Goal: Task Accomplishment & Management: Use online tool/utility

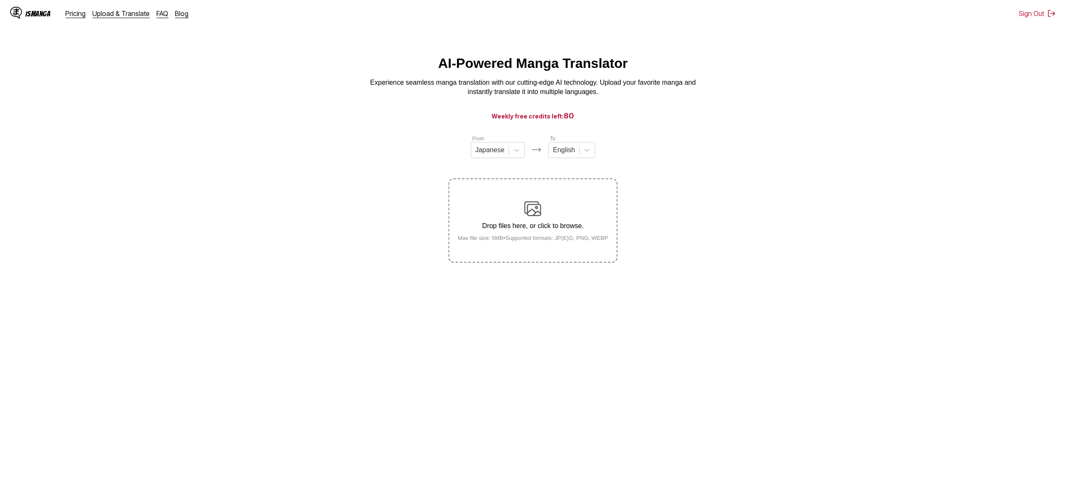
click at [528, 223] on p "Drop files here, or click to browse." at bounding box center [533, 226] width 164 height 8
click at [0, 0] on input "Drop files here, or click to browse. Max file size: 5MB • Supported formats: JP…" at bounding box center [0, 0] width 0 height 0
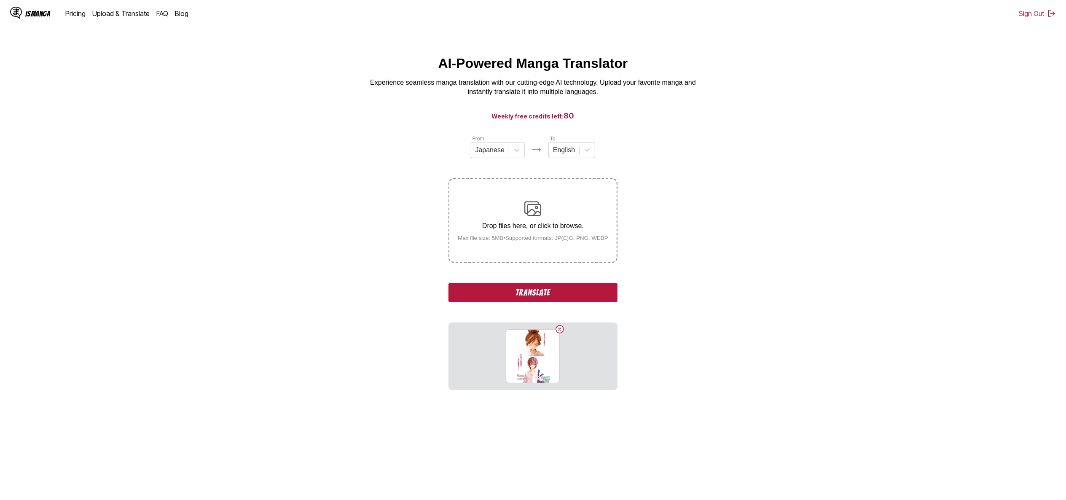
click at [569, 288] on button "Translate" at bounding box center [533, 292] width 169 height 19
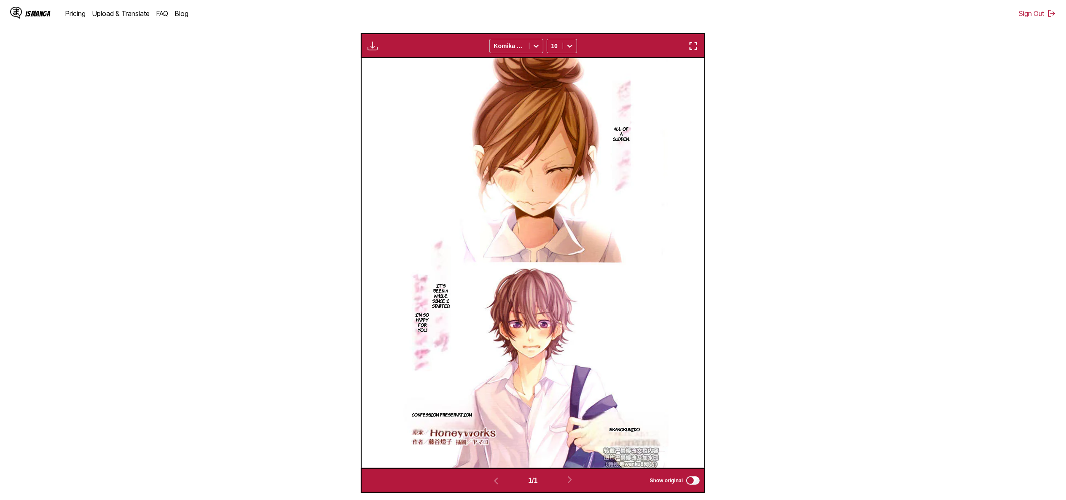
click at [737, 248] on section "From Japanese To English Drop files here, or click to browse. Max file size: 5M…" at bounding box center [533, 189] width 1053 height 608
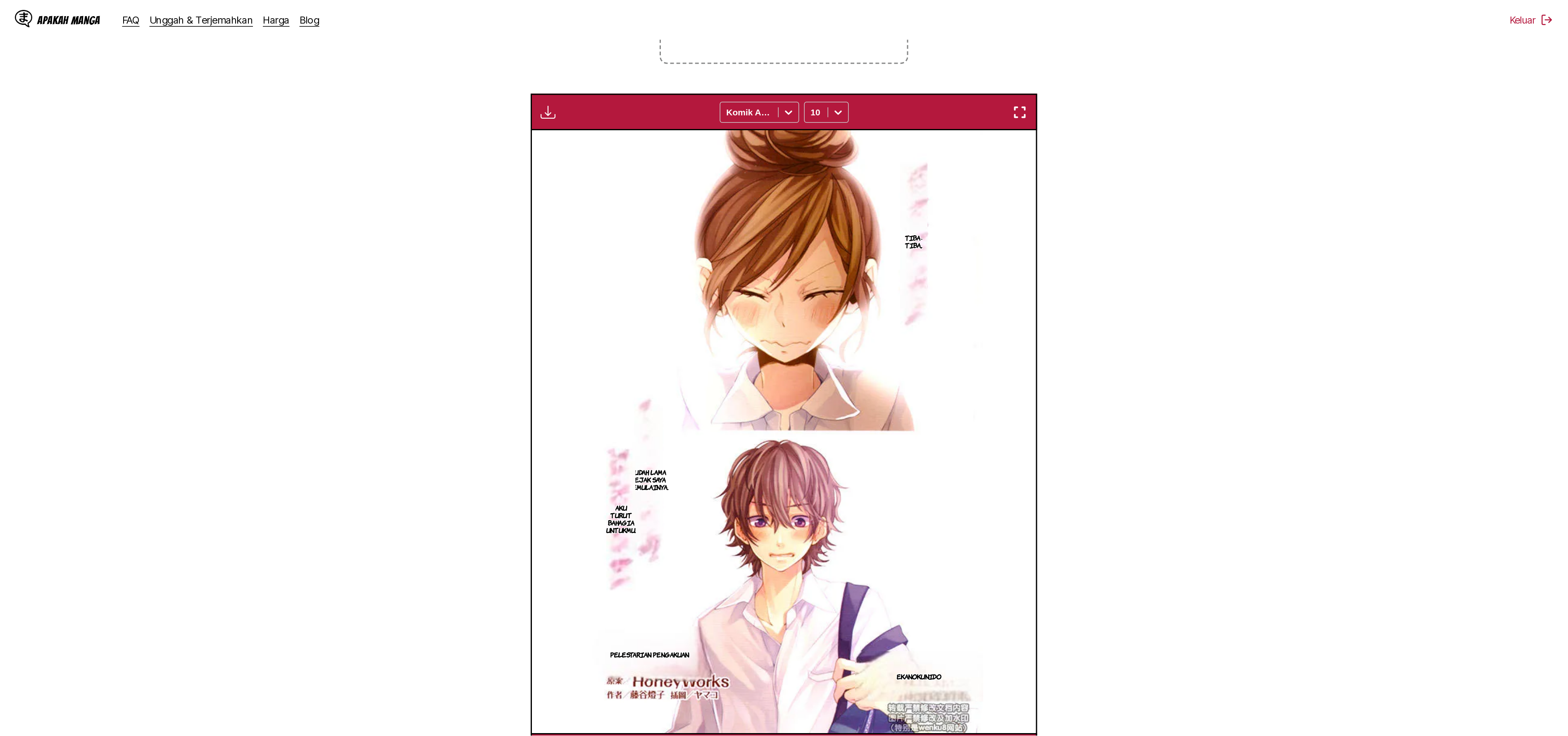
scroll to position [87, 0]
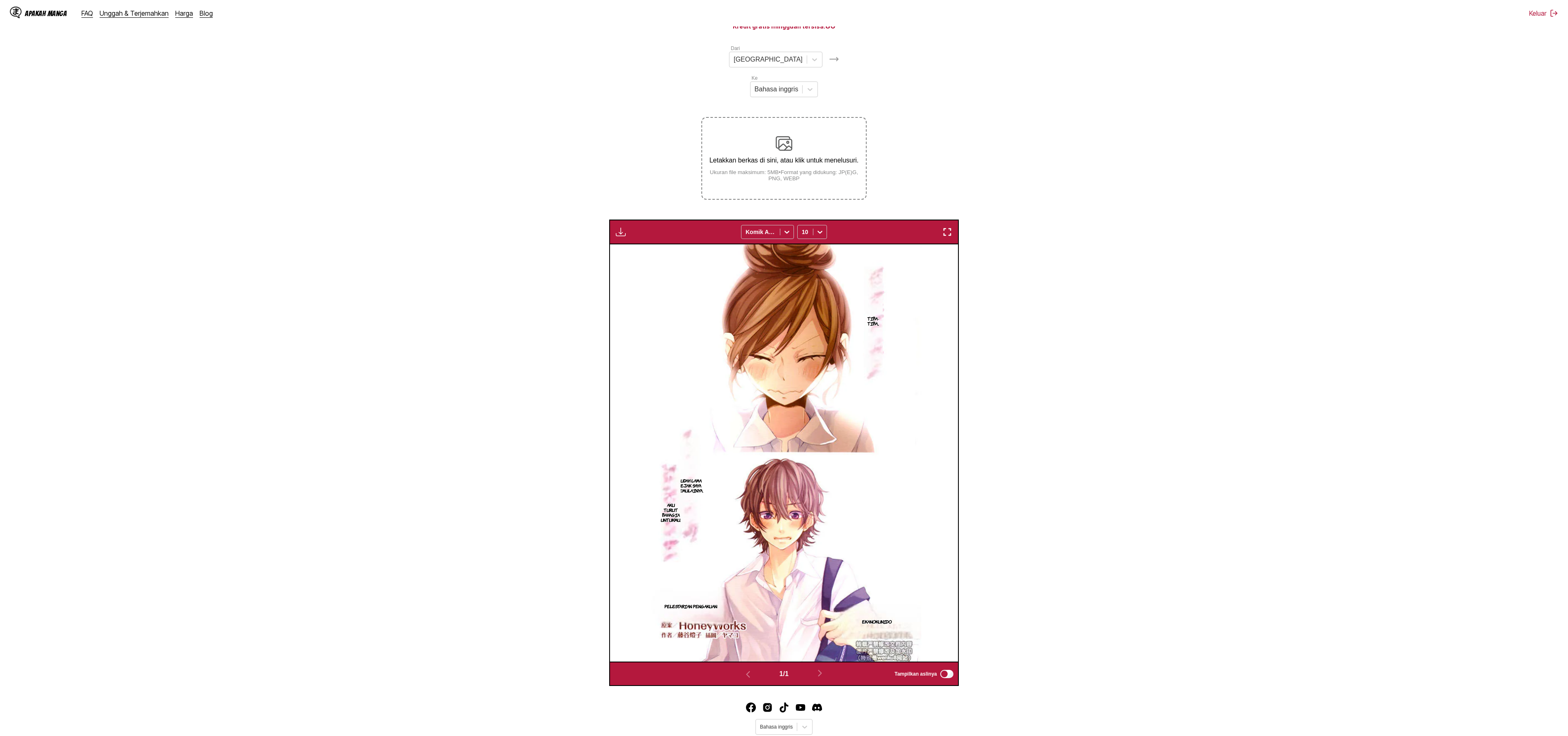
click at [612, 220] on div "Panel Unduhan Unduh Semua Komik Axis 10" at bounding box center [784, 231] width 350 height 25
click at [622, 226] on img "button" at bounding box center [620, 231] width 10 height 10
click at [637, 236] on font "Panel Unduhan" at bounding box center [642, 239] width 40 height 6
click at [1057, 332] on section "Dari Jepang Ke Bahasa inggris Letakkan berkas di sini, atau klik untuk menelusu…" at bounding box center [784, 365] width 1554 height 641
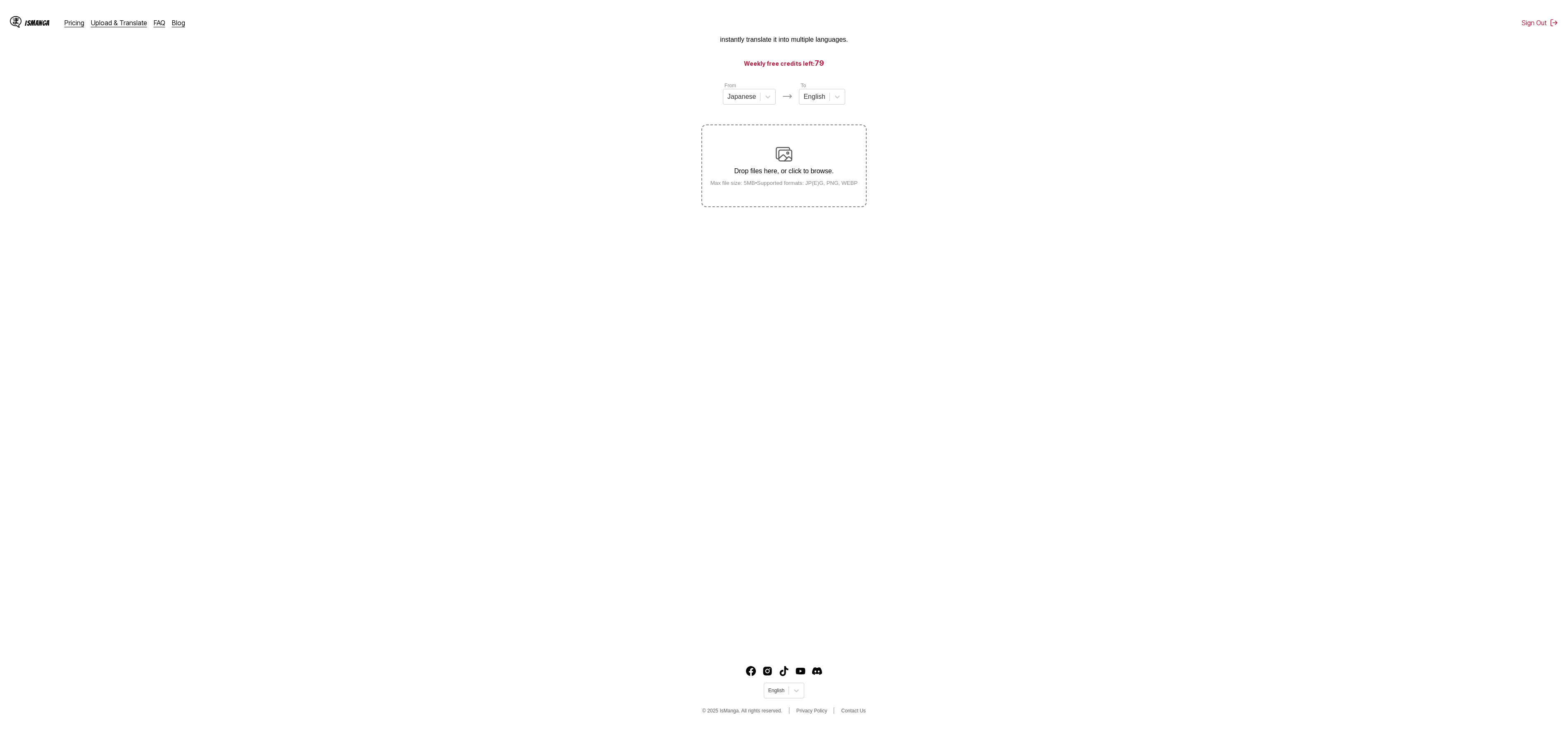
scroll to position [59, 0]
click at [786, 178] on small "Max file size: 5MB • Supported formats: JP(E)G, PNG, WEBP" at bounding box center [784, 175] width 161 height 6
click at [0, 0] on input "Drop files here, or click to browse. Max file size: 5MB • Supported formats: JP…" at bounding box center [0, 0] width 0 height 0
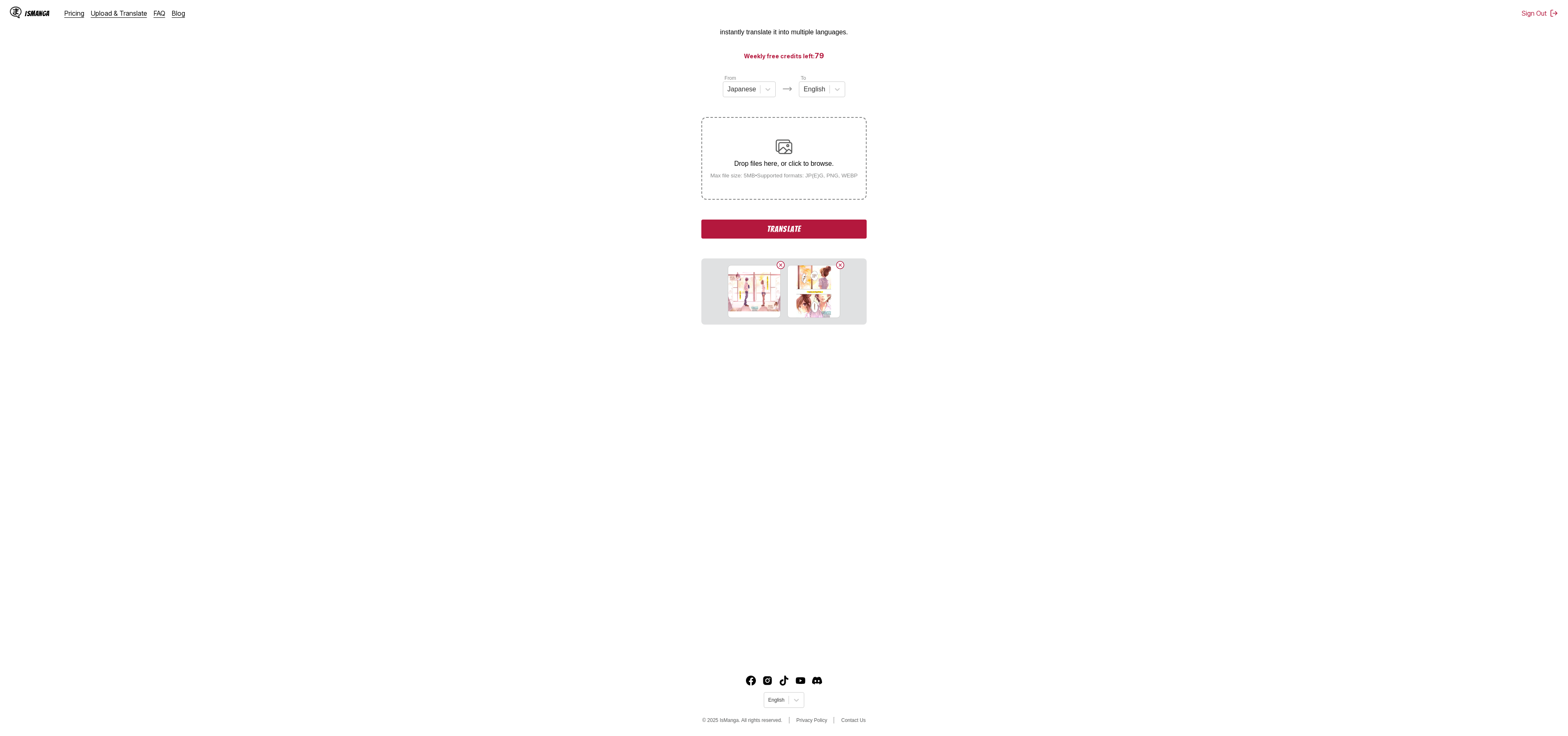
click at [798, 221] on button "Translate" at bounding box center [784, 228] width 166 height 19
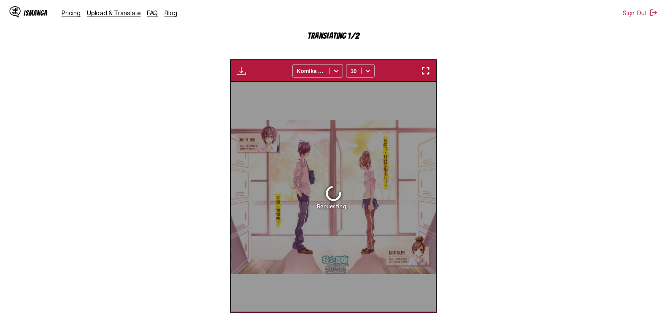
scroll to position [250, 0]
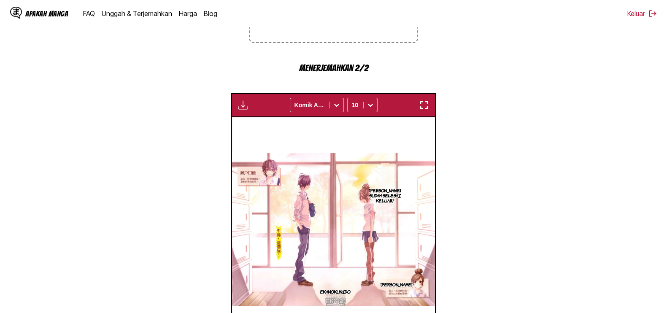
click at [497, 124] on section "Dari Jepang Ke Bahasa inggris Letakkan berkas di sini, atau klik untuk menelusu…" at bounding box center [333, 124] width 653 height 481
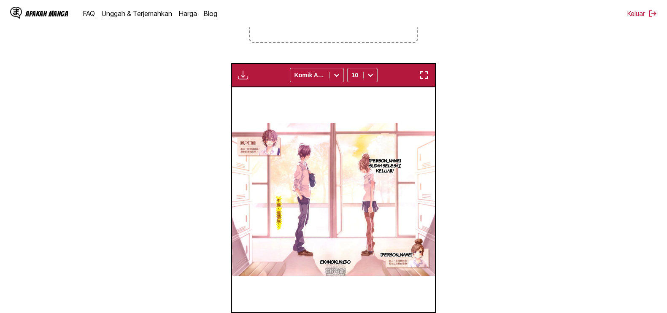
scroll to position [0, 202]
